Goal: Complete application form

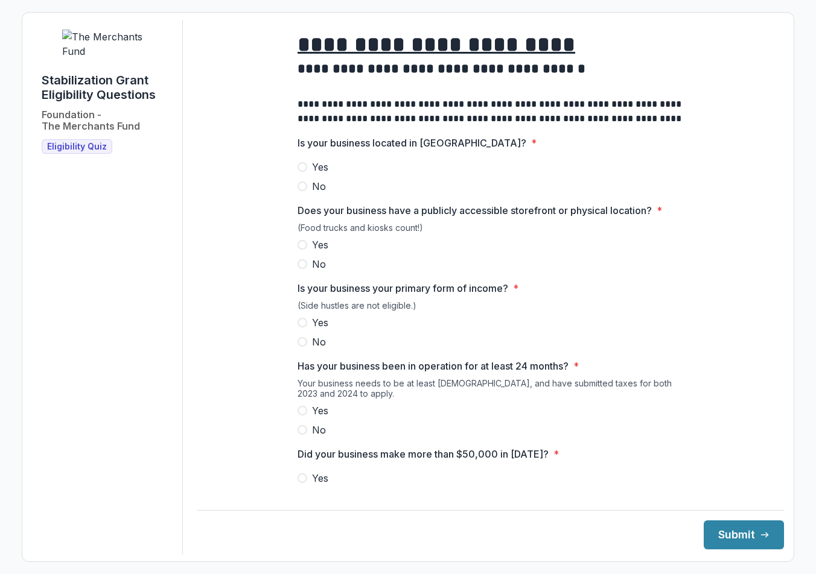
click at [302, 172] on span at bounding box center [302, 167] width 10 height 10
click at [310, 252] on label "Yes" at bounding box center [490, 245] width 386 height 14
click at [301, 328] on span at bounding box center [302, 323] width 10 height 10
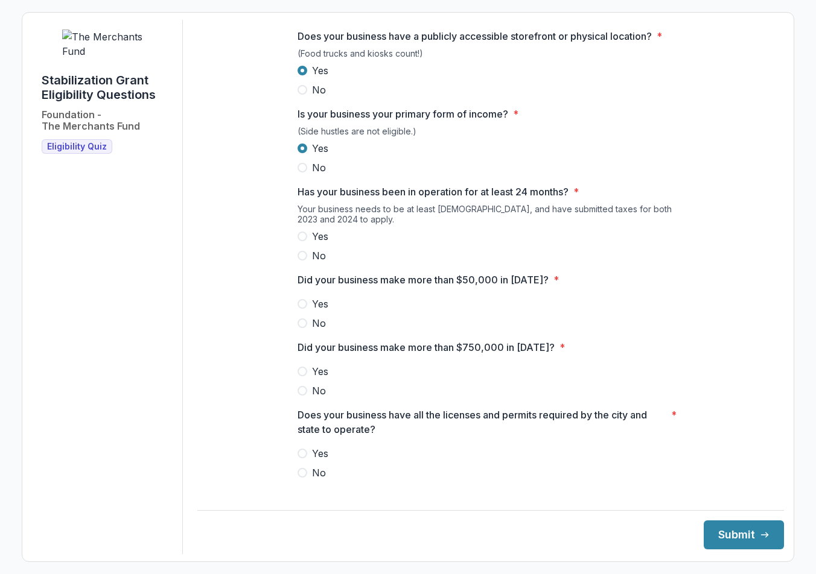
scroll to position [181, 0]
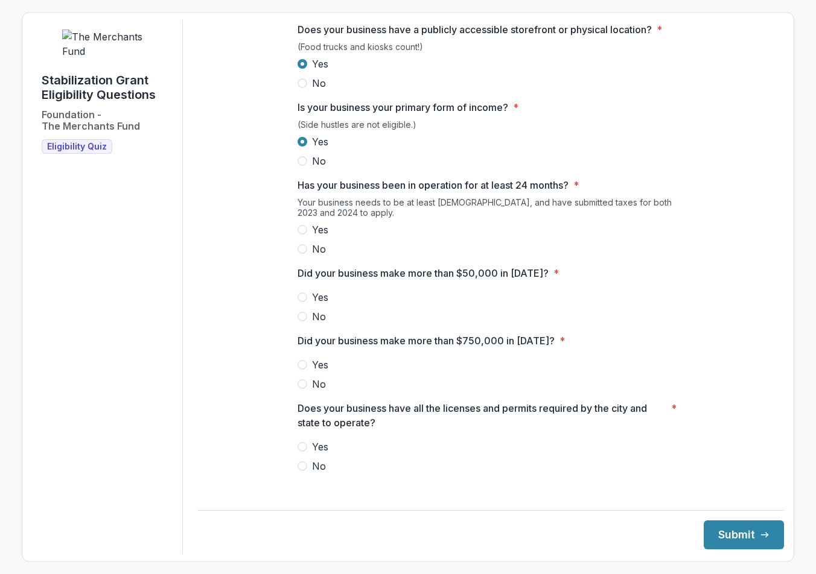
click at [303, 235] on span at bounding box center [302, 230] width 10 height 10
click at [300, 322] on span at bounding box center [302, 317] width 10 height 10
click at [299, 389] on span at bounding box center [302, 384] width 10 height 10
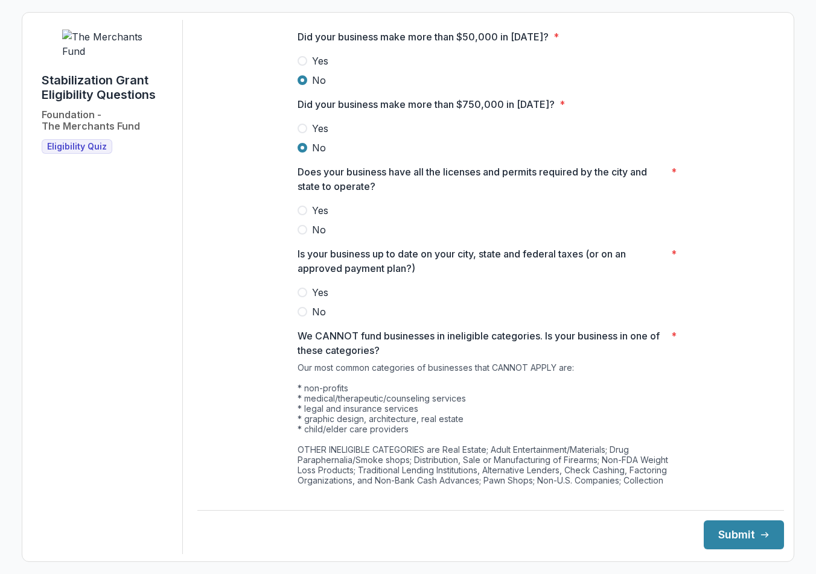
scroll to position [422, 0]
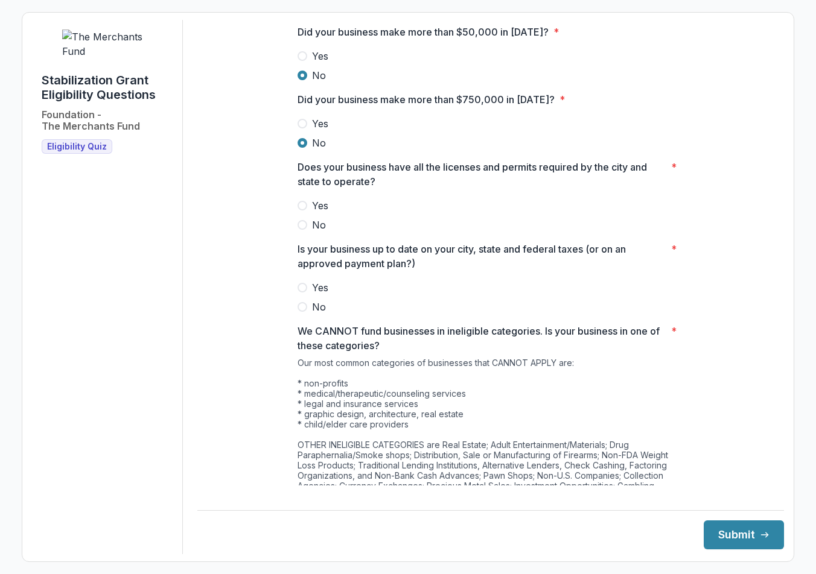
click at [303, 211] on span at bounding box center [302, 206] width 10 height 10
click at [303, 293] on span at bounding box center [302, 288] width 10 height 10
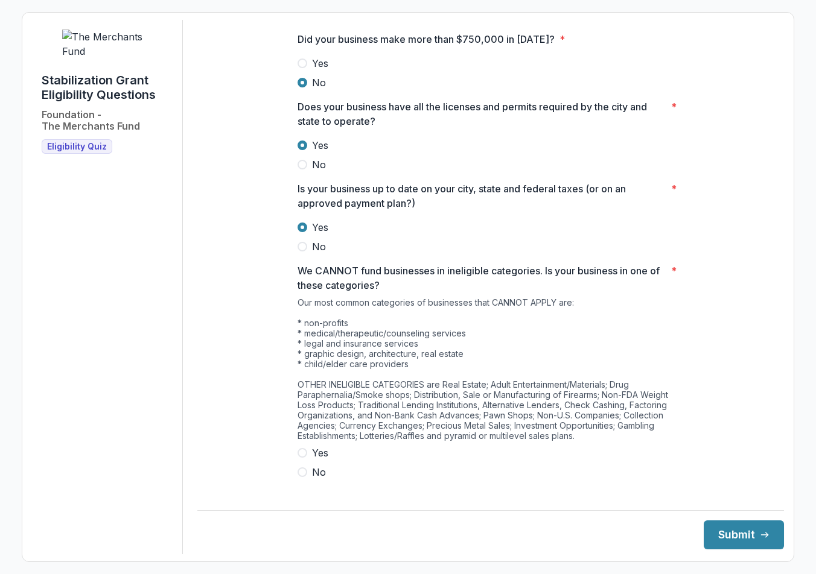
scroll to position [496, 0]
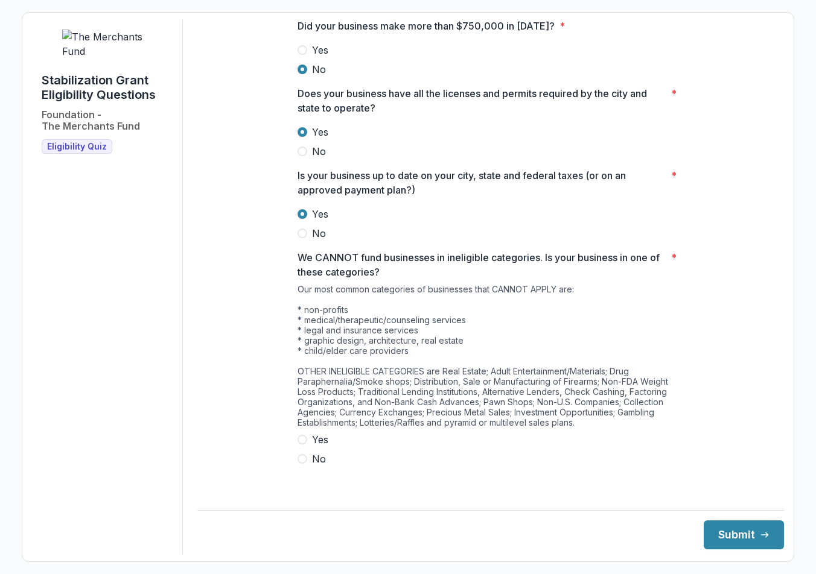
click at [300, 464] on span at bounding box center [302, 459] width 10 height 10
click at [741, 536] on button "Submit" at bounding box center [743, 535] width 80 height 29
